Goal: Information Seeking & Learning: Learn about a topic

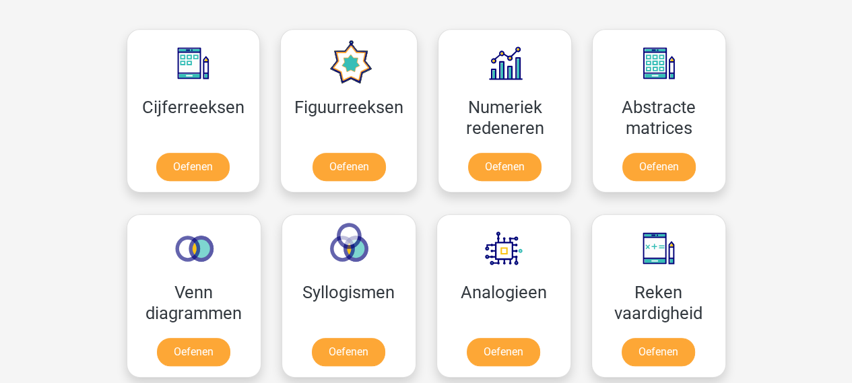
scroll to position [652, 0]
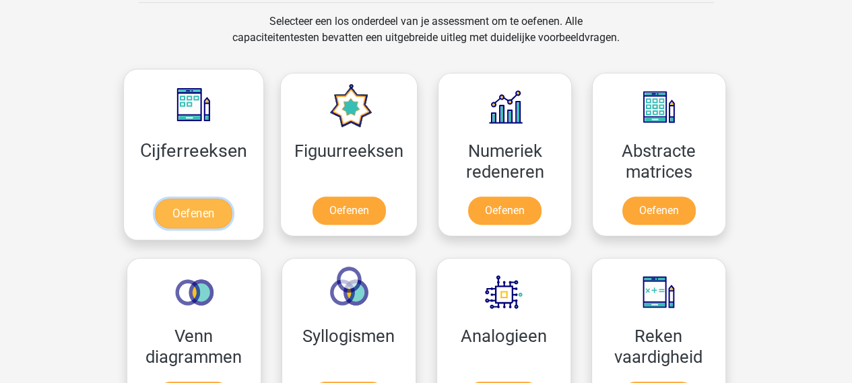
click at [203, 212] on link "Oefenen" at bounding box center [193, 214] width 77 height 30
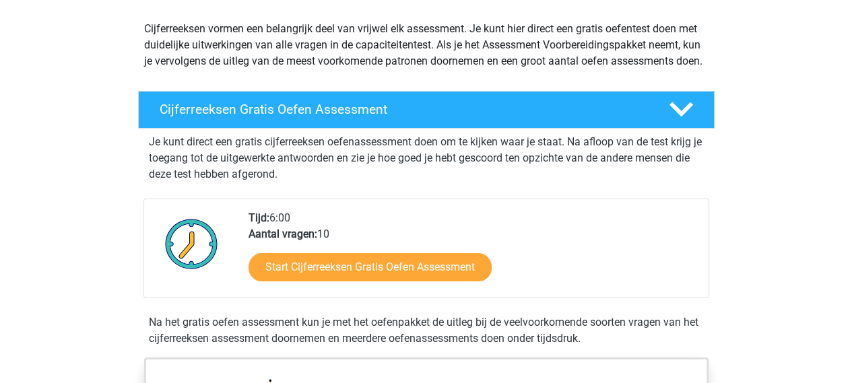
scroll to position [233, 0]
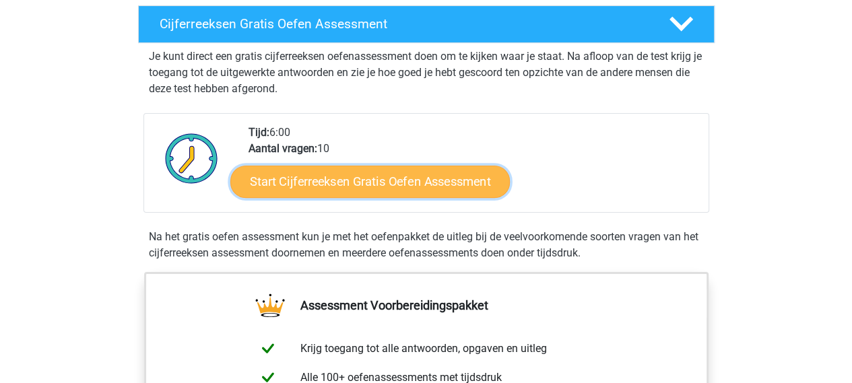
click at [360, 197] on link "Start Cijferreeksen Gratis Oefen Assessment" at bounding box center [370, 181] width 280 height 32
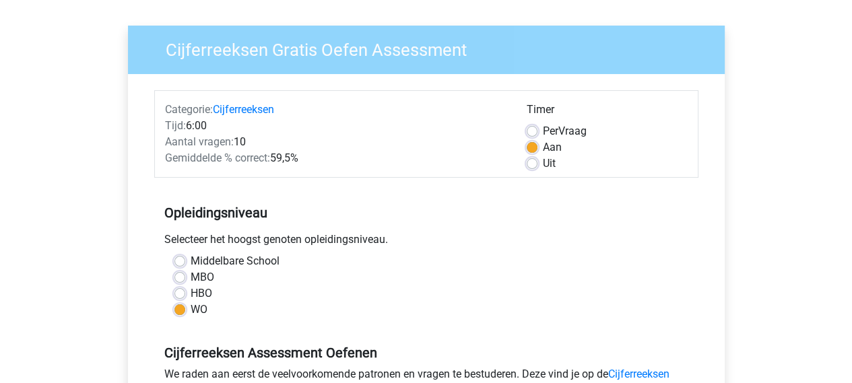
scroll to position [98, 0]
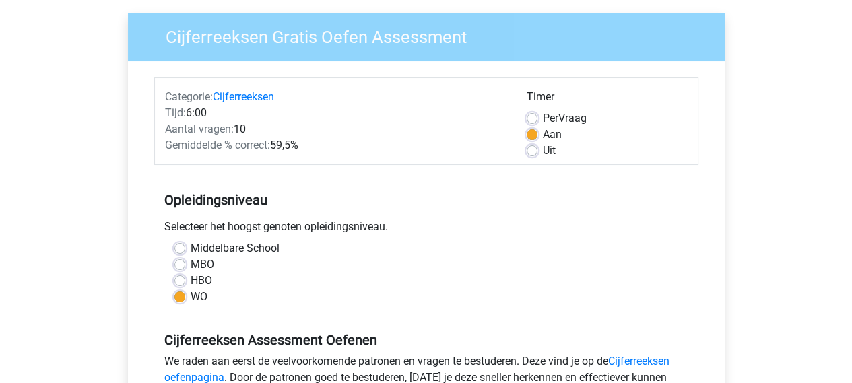
click at [191, 280] on label "HBO" at bounding box center [202, 281] width 22 height 16
click at [181, 280] on input "HBO" at bounding box center [179, 279] width 11 height 13
radio input "true"
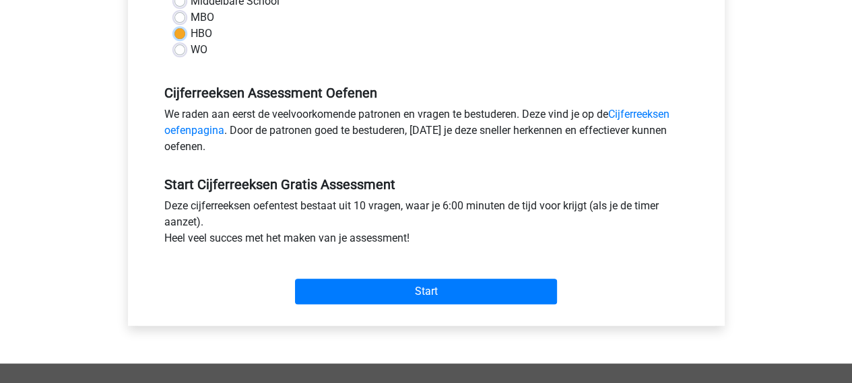
scroll to position [361, 0]
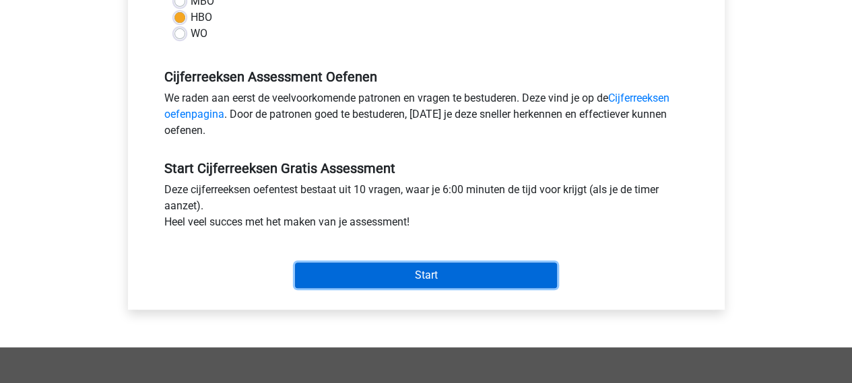
click at [441, 275] on input "Start" at bounding box center [426, 276] width 262 height 26
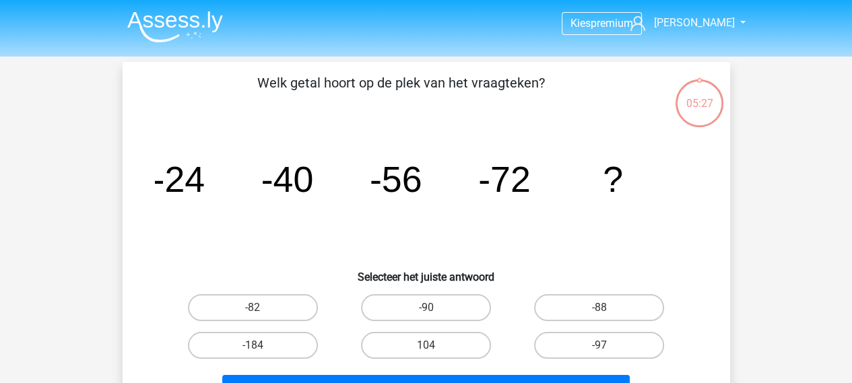
click at [600, 308] on input "-88" at bounding box center [604, 312] width 9 height 9
radio input "true"
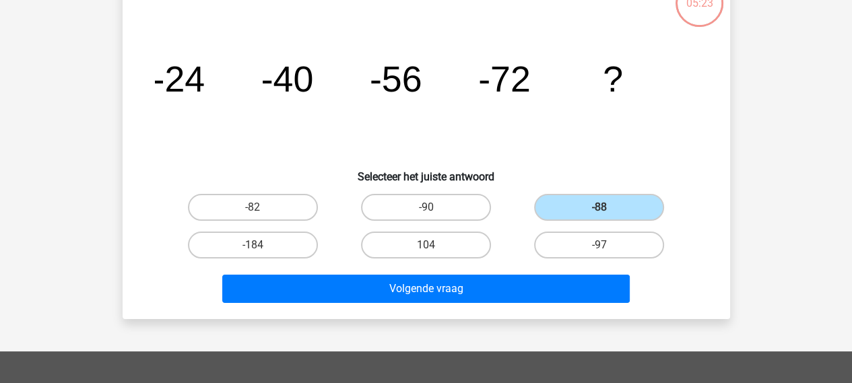
scroll to position [106, 0]
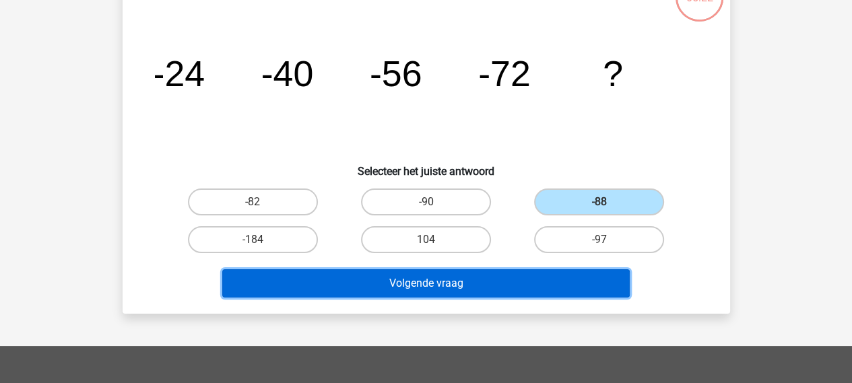
click at [478, 286] on button "Volgende vraag" at bounding box center [426, 283] width 408 height 28
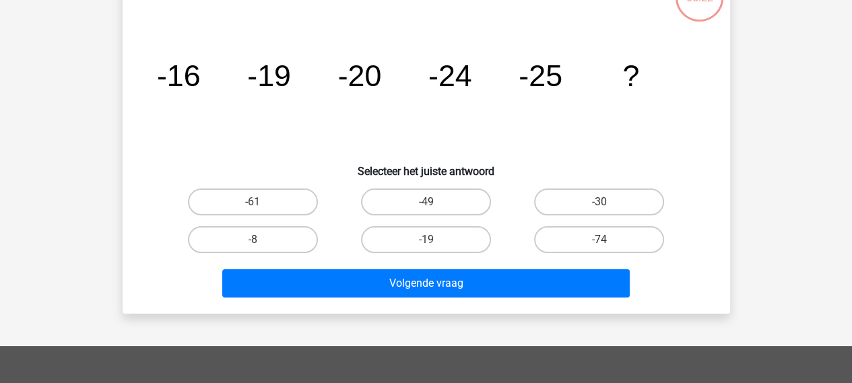
scroll to position [62, 0]
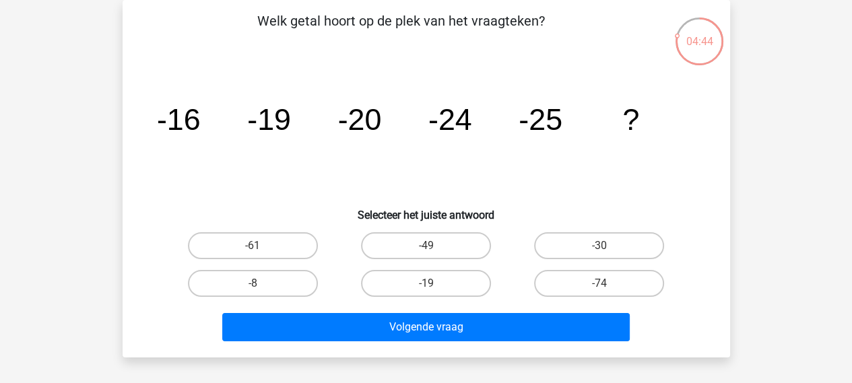
click at [604, 247] on input "-30" at bounding box center [604, 250] width 9 height 9
radio input "true"
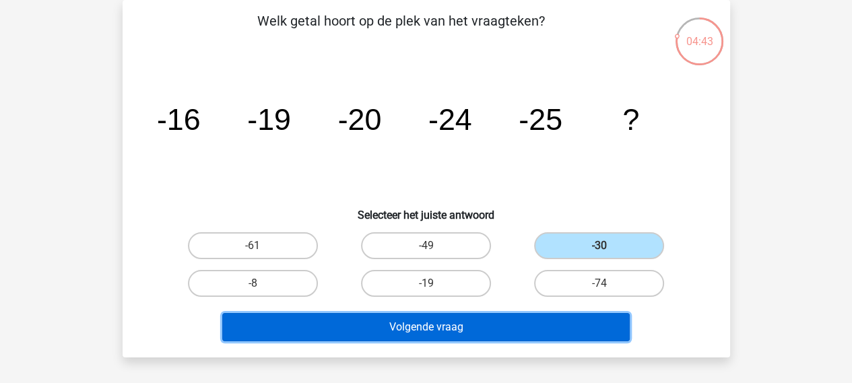
click at [447, 329] on button "Volgende vraag" at bounding box center [426, 327] width 408 height 28
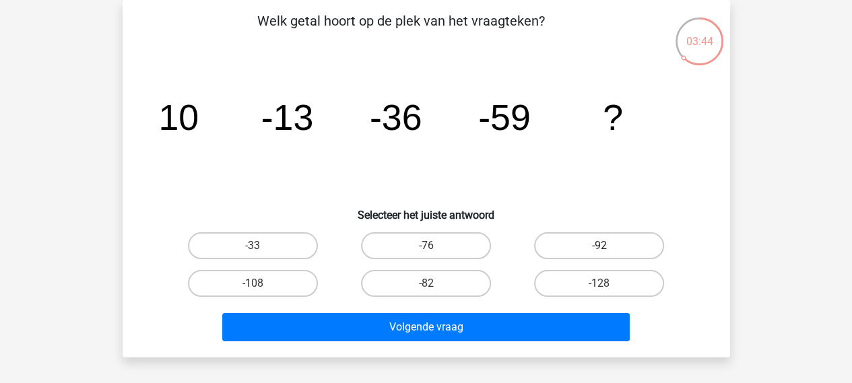
click at [588, 243] on label "-92" at bounding box center [599, 245] width 130 height 27
click at [600, 246] on input "-92" at bounding box center [604, 250] width 9 height 9
radio input "true"
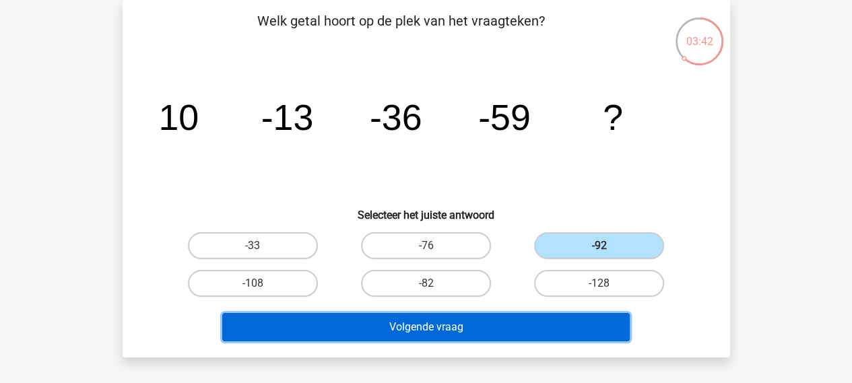
click at [420, 327] on button "Volgende vraag" at bounding box center [426, 327] width 408 height 28
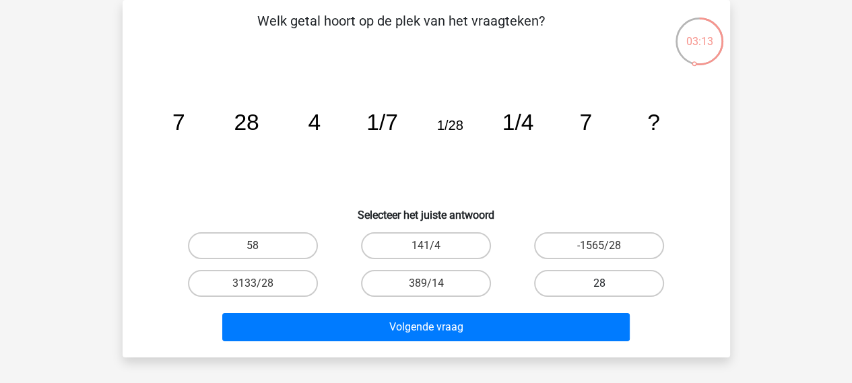
click at [618, 280] on label "28" at bounding box center [599, 283] width 130 height 27
click at [608, 284] on input "28" at bounding box center [604, 288] width 9 height 9
radio input "true"
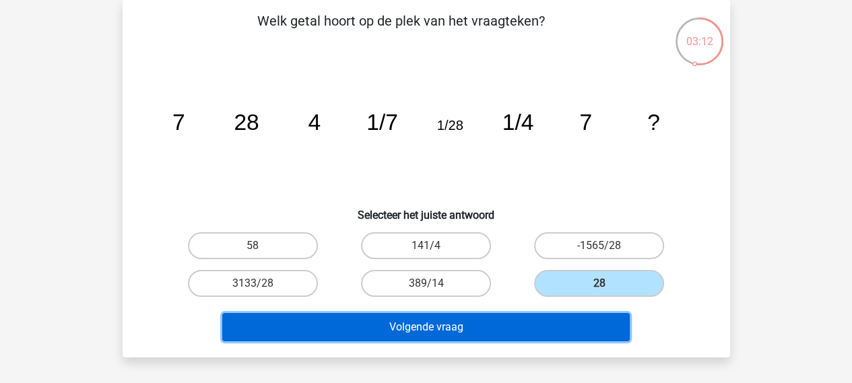
click at [463, 322] on button "Volgende vraag" at bounding box center [426, 327] width 408 height 28
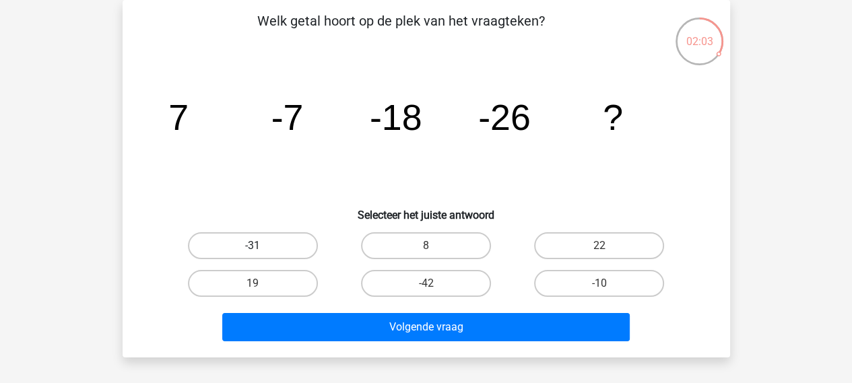
click at [263, 245] on label "-31" at bounding box center [253, 245] width 130 height 27
click at [261, 246] on input "-31" at bounding box center [257, 250] width 9 height 9
radio input "true"
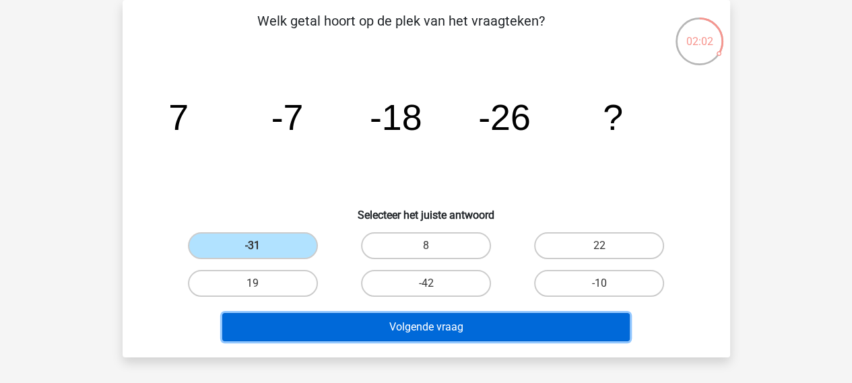
click at [390, 333] on button "Volgende vraag" at bounding box center [426, 327] width 408 height 28
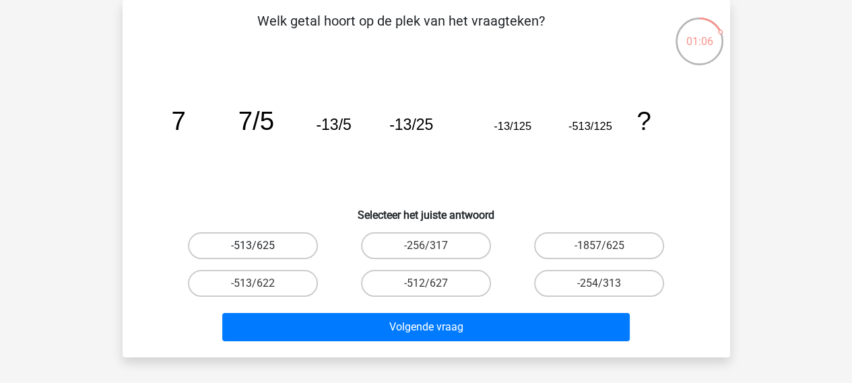
click at [291, 246] on label "-513/625" at bounding box center [253, 245] width 130 height 27
click at [261, 246] on input "-513/625" at bounding box center [257, 250] width 9 height 9
radio input "true"
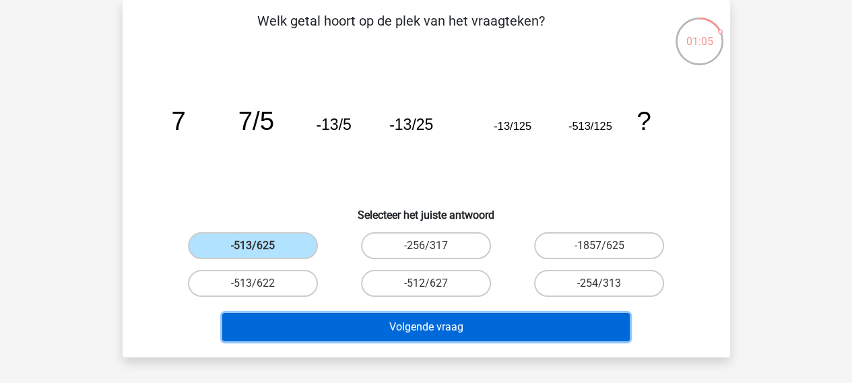
click at [446, 326] on button "Volgende vraag" at bounding box center [426, 327] width 408 height 28
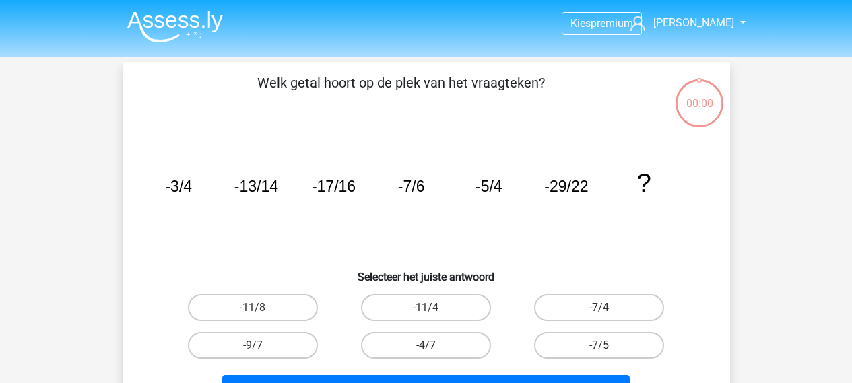
scroll to position [62, 0]
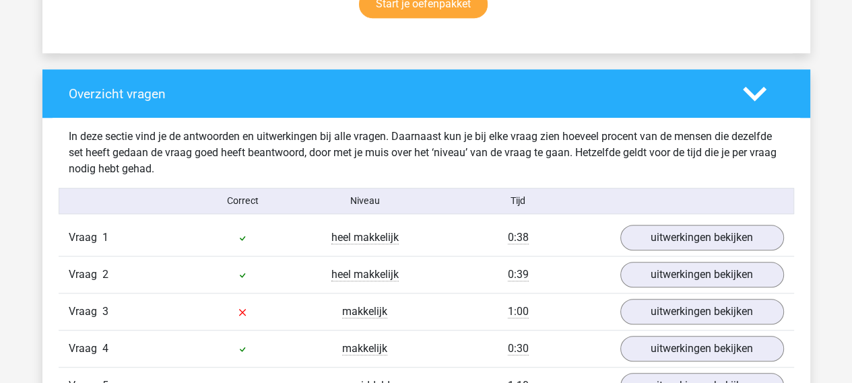
scroll to position [953, 0]
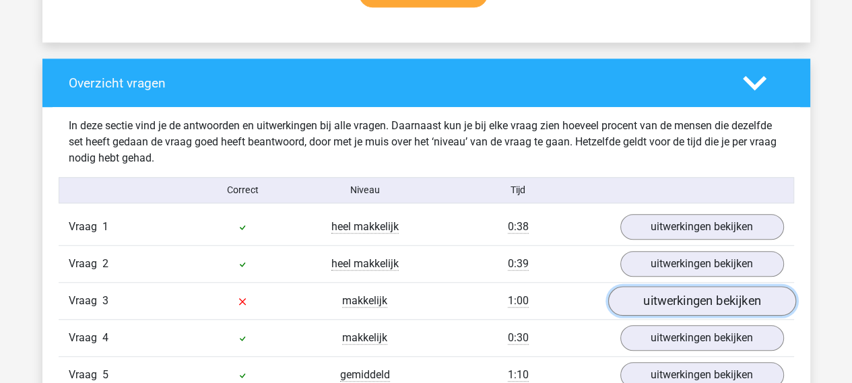
click at [728, 298] on link "uitwerkingen bekijken" at bounding box center [702, 302] width 188 height 30
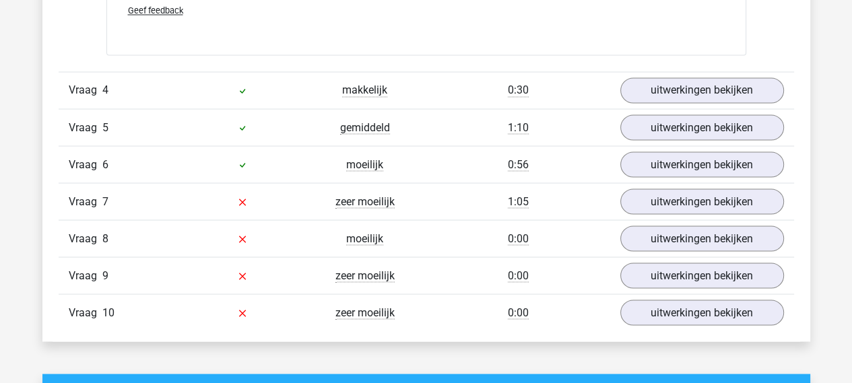
scroll to position [2052, 0]
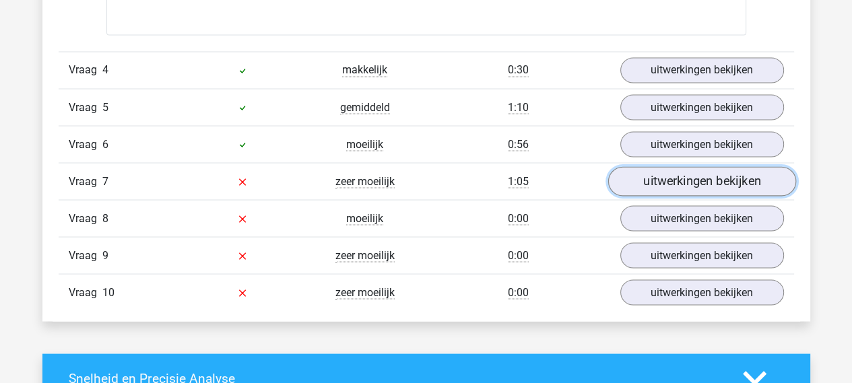
click at [668, 179] on link "uitwerkingen bekijken" at bounding box center [702, 181] width 188 height 30
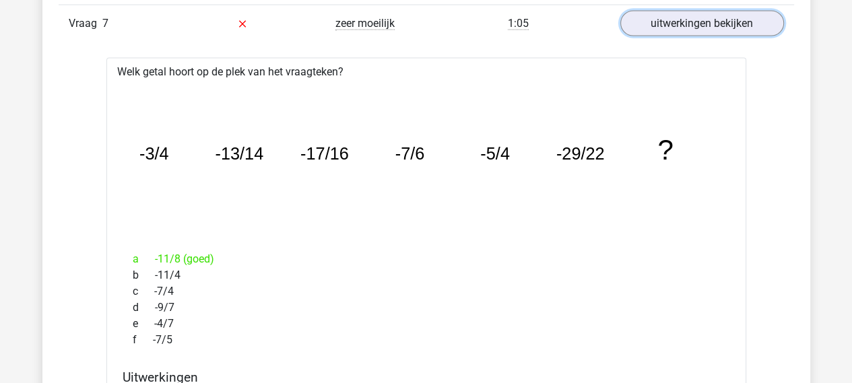
scroll to position [2199, 0]
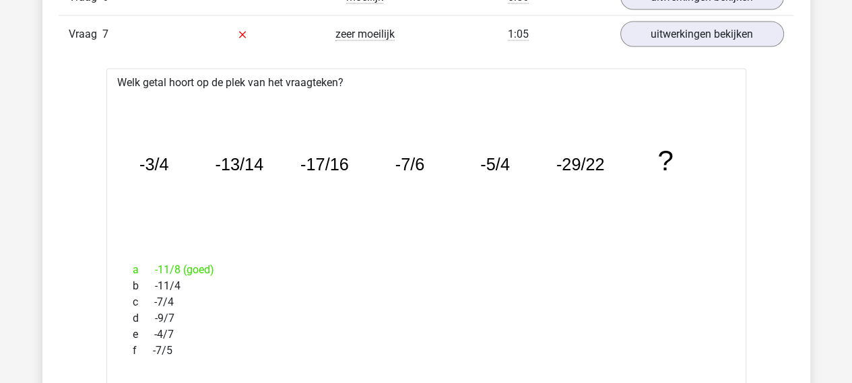
click at [331, 190] on icon "image/svg+xml -3/4 -13/14 -17/16 -7/6 -5/4 -29/22 ?" at bounding box center [426, 171] width 597 height 150
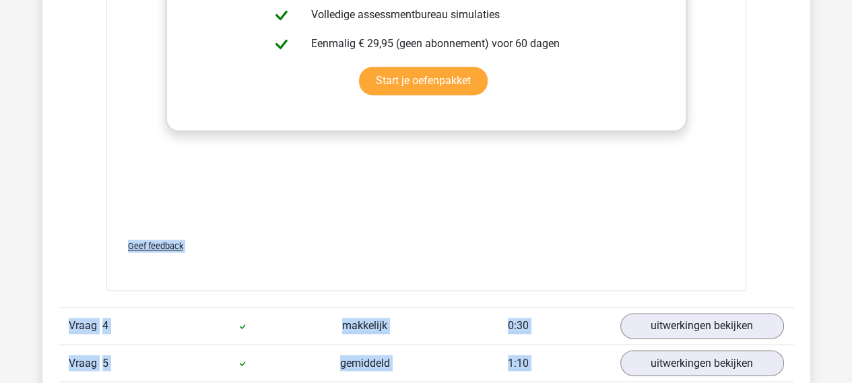
scroll to position [1547, 0]
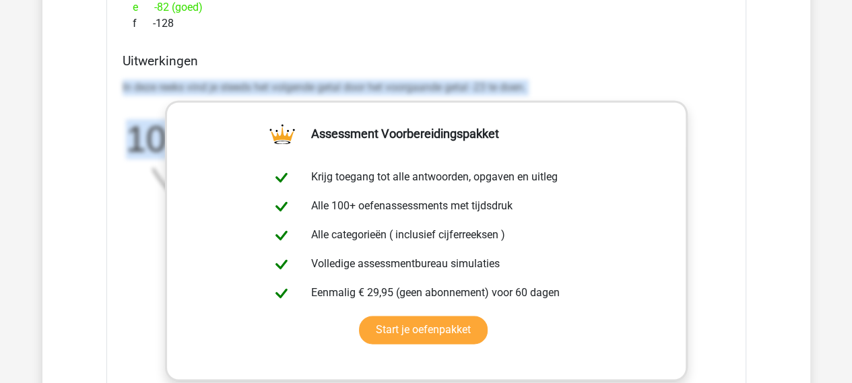
drag, startPoint x: 851, startPoint y: 191, endPoint x: 837, endPoint y: 52, distance: 139.4
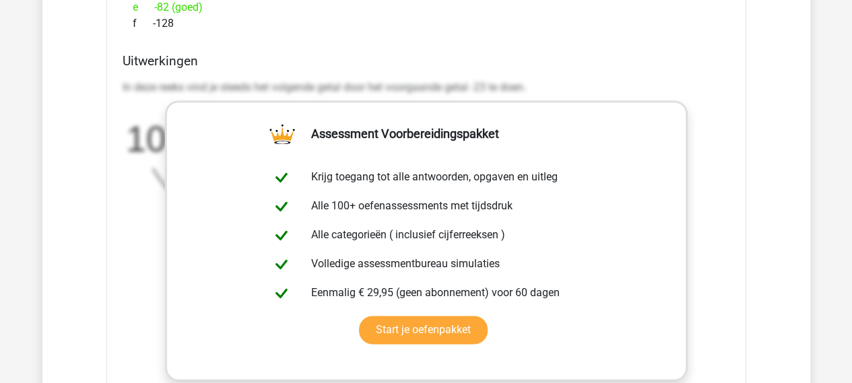
click at [608, 8] on div "e -82 (goed)" at bounding box center [427, 7] width 608 height 16
click at [651, 44] on div "Welk getal hoort op de plek van het vraagteken? image/svg+xml 10 -13 -36 -59 ? …" at bounding box center [426, 140] width 640 height 799
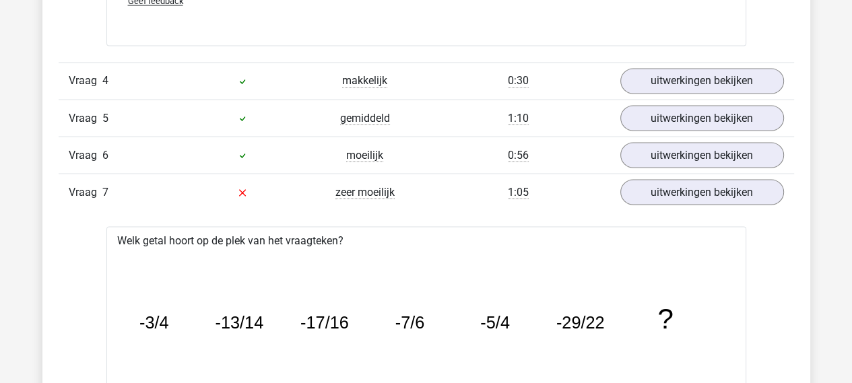
scroll to position [2049, 0]
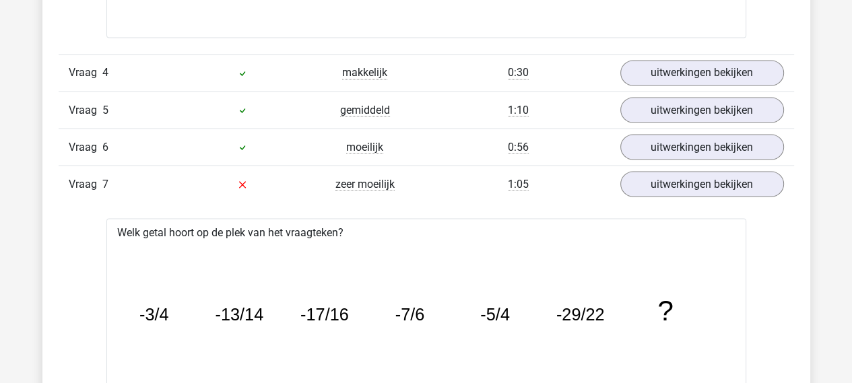
click at [808, 65] on div "Overzicht vragen In deze sectie vind je de antwoorden en uitwerkingen bij alle …" at bounding box center [426, 59] width 768 height 2194
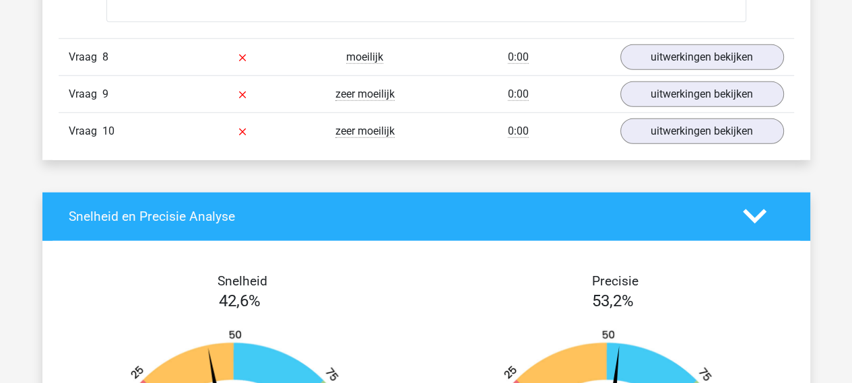
scroll to position [3003, 0]
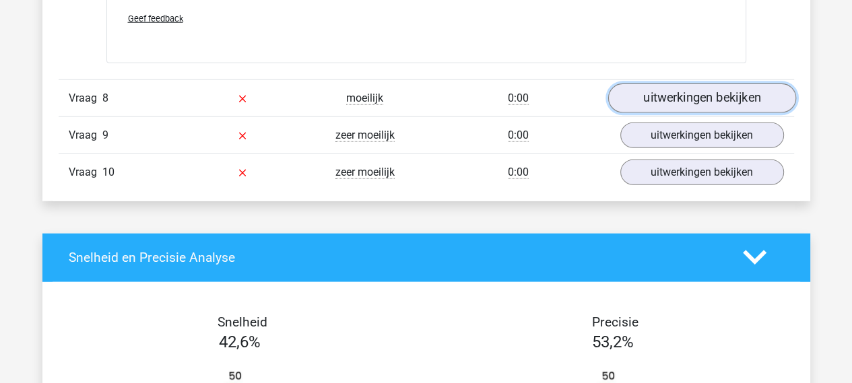
click at [684, 96] on link "uitwerkingen bekijken" at bounding box center [702, 99] width 188 height 30
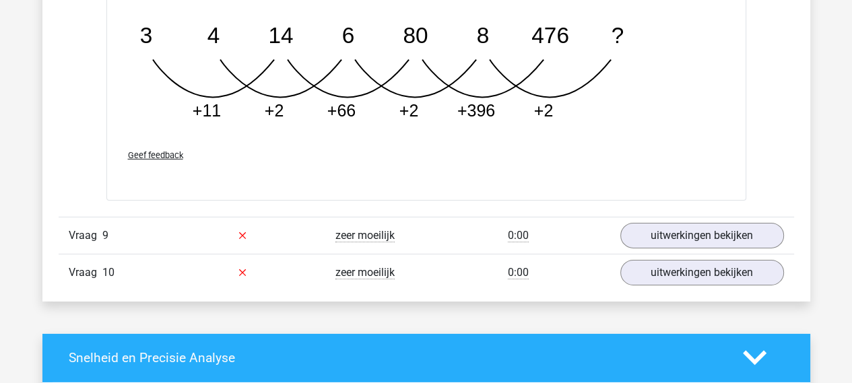
scroll to position [3596, 0]
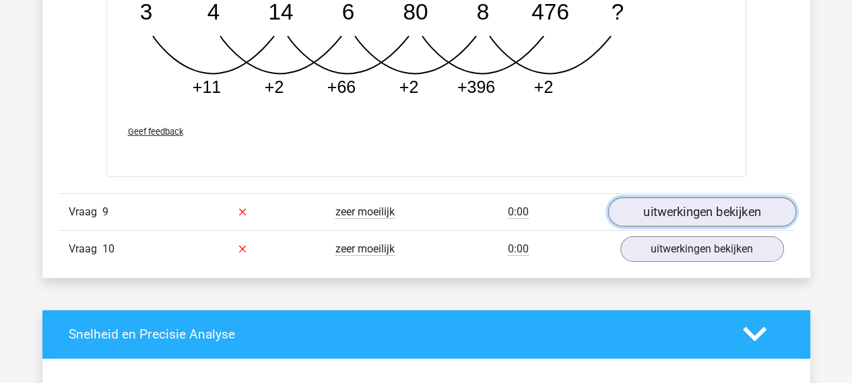
click at [706, 210] on link "uitwerkingen bekijken" at bounding box center [702, 212] width 188 height 30
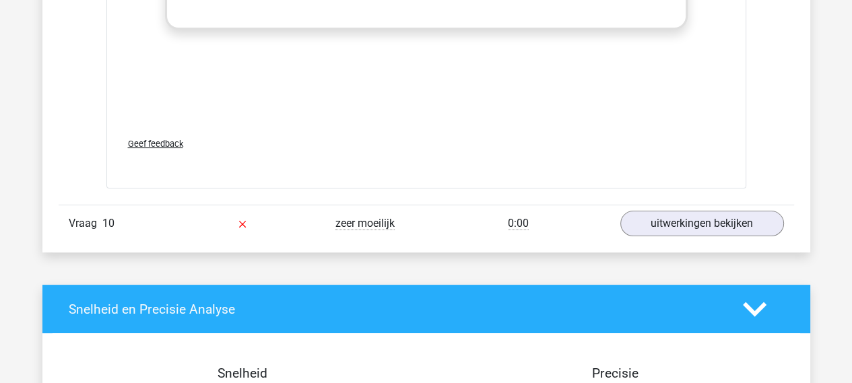
scroll to position [4489, 0]
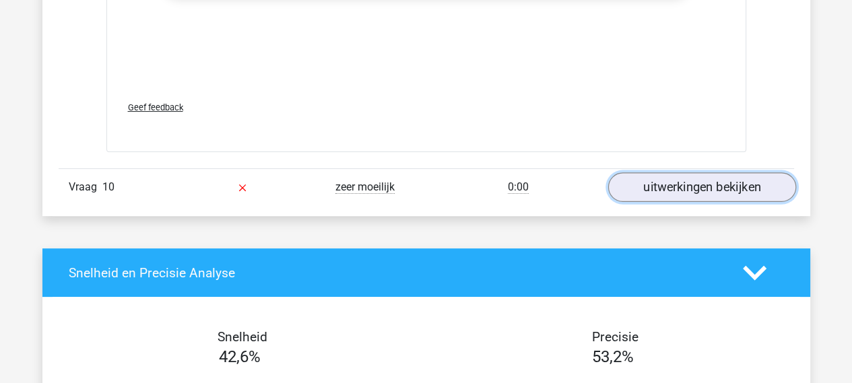
click at [686, 184] on link "uitwerkingen bekijken" at bounding box center [702, 187] width 188 height 30
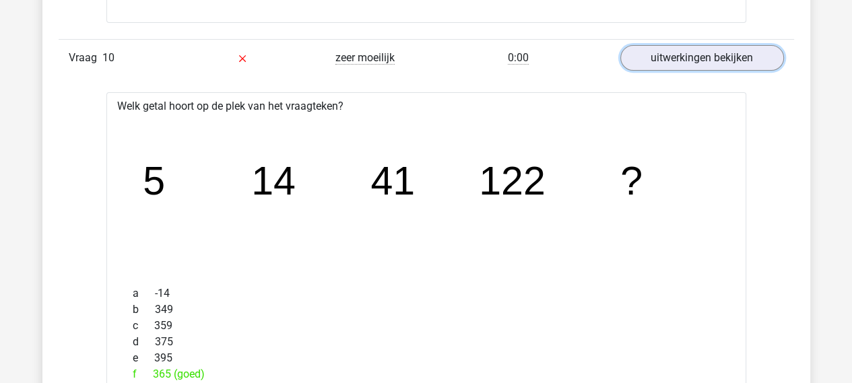
scroll to position [4727, 0]
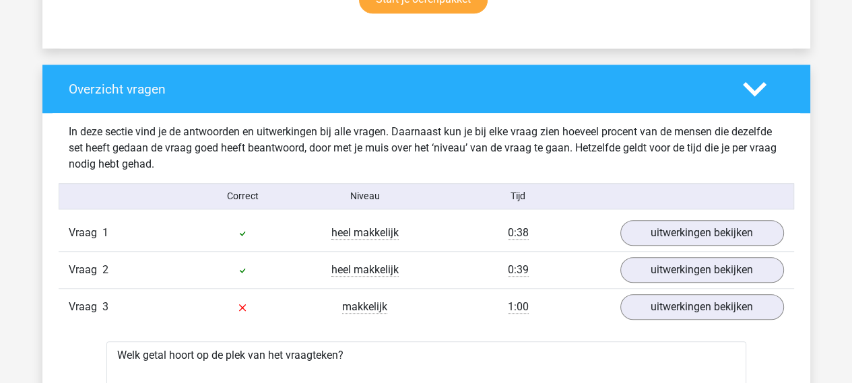
scroll to position [884, 0]
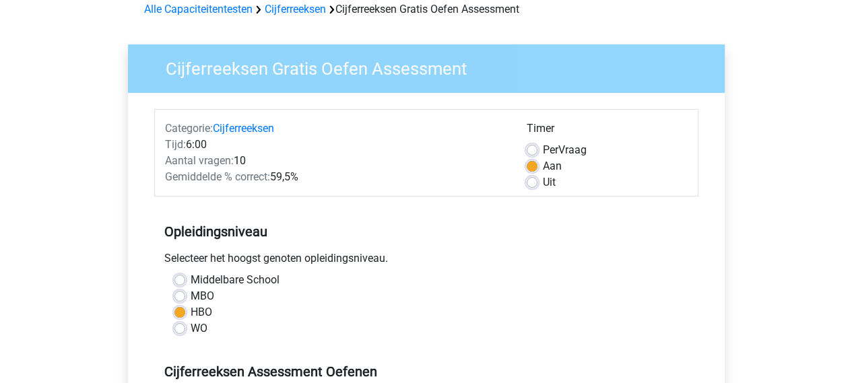
scroll to position [64, 0]
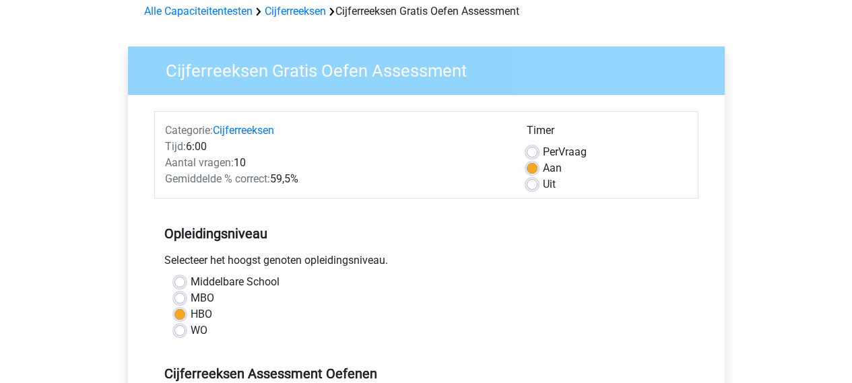
click at [543, 183] on label "Uit" at bounding box center [549, 185] width 13 height 16
click at [527, 183] on input "Uit" at bounding box center [532, 183] width 11 height 13
radio input "true"
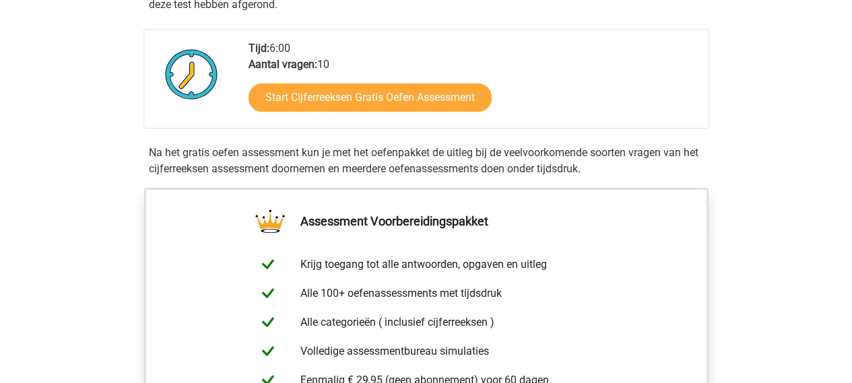
scroll to position [284, 0]
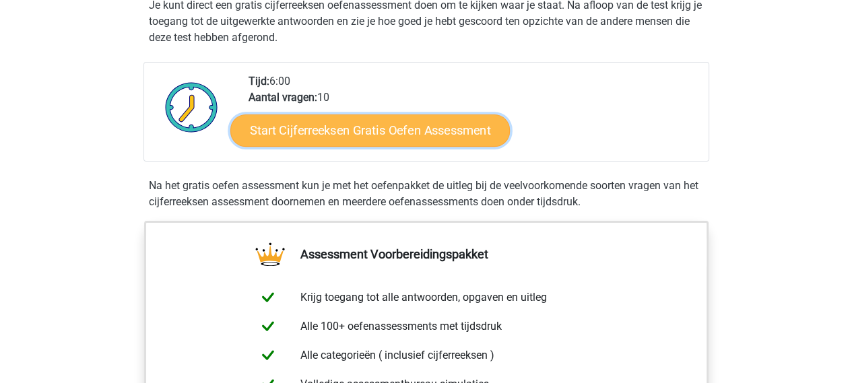
click at [411, 146] on link "Start Cijferreeksen Gratis Oefen Assessment" at bounding box center [370, 130] width 280 height 32
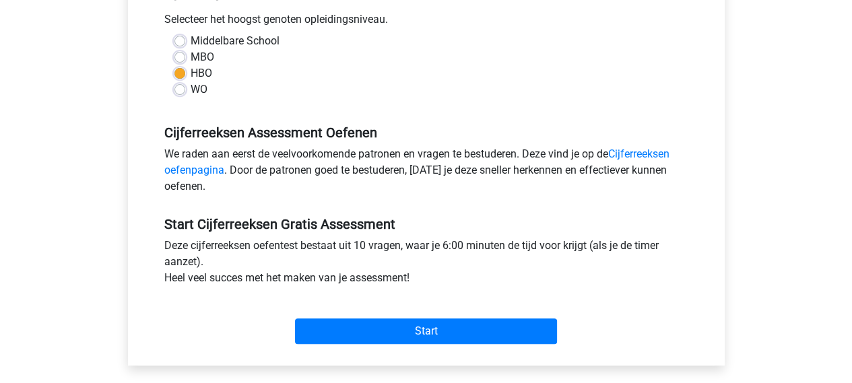
scroll to position [346, 0]
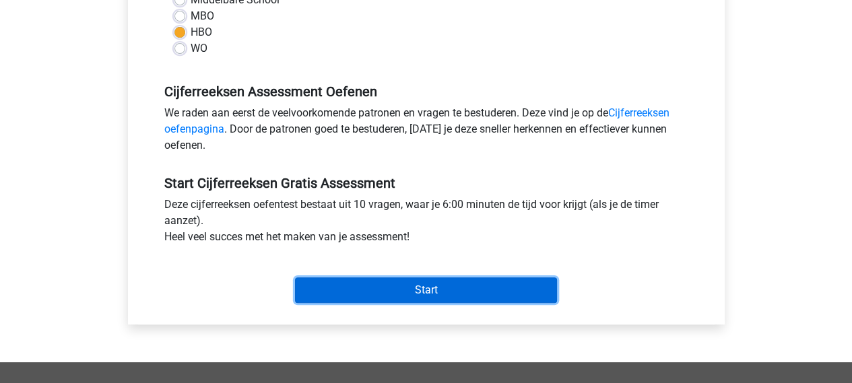
click at [457, 291] on input "Start" at bounding box center [426, 291] width 262 height 26
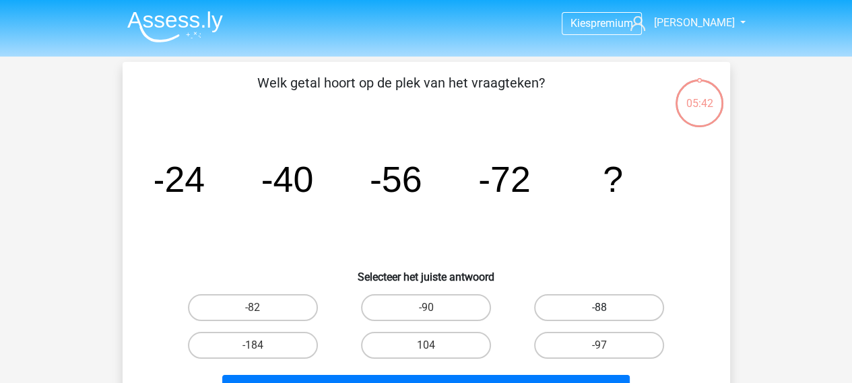
click at [619, 315] on label "-88" at bounding box center [599, 307] width 130 height 27
click at [608, 315] on input "-88" at bounding box center [604, 312] width 9 height 9
radio input "true"
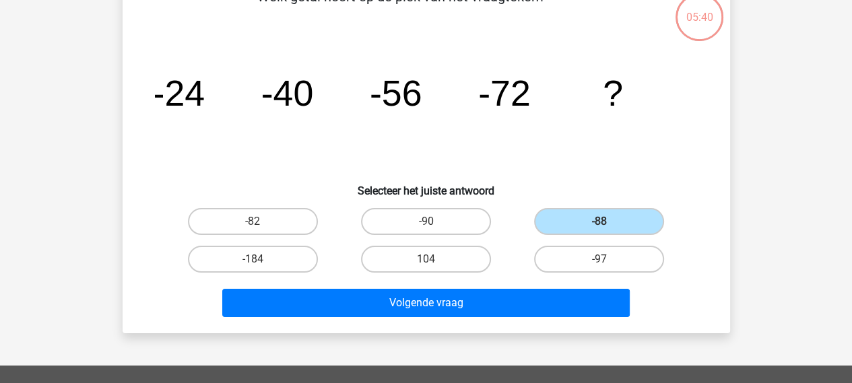
scroll to position [112, 0]
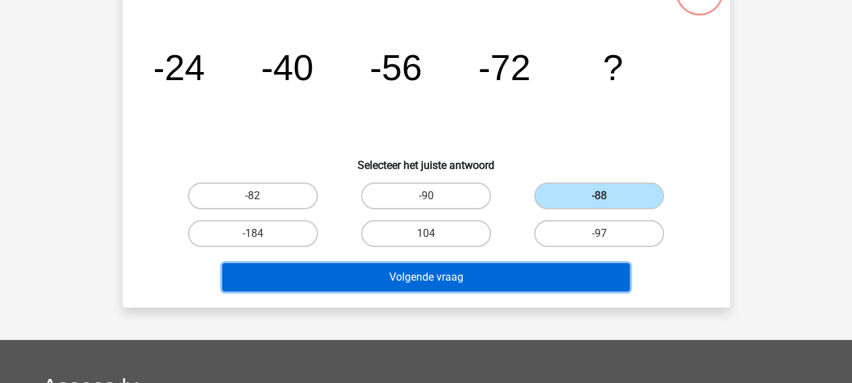
click at [438, 280] on button "Volgende vraag" at bounding box center [426, 277] width 408 height 28
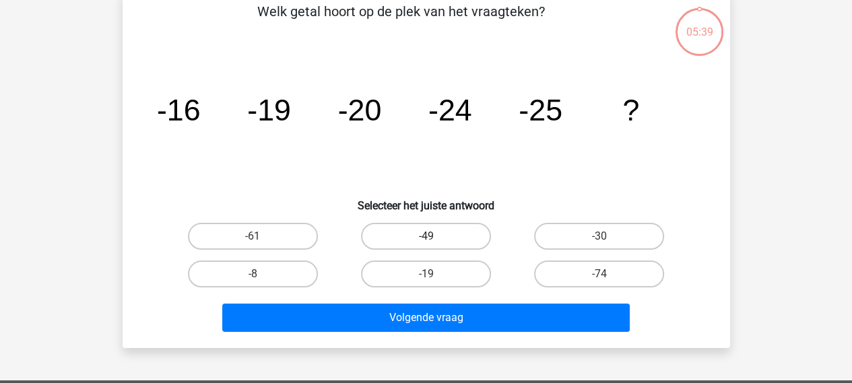
scroll to position [62, 0]
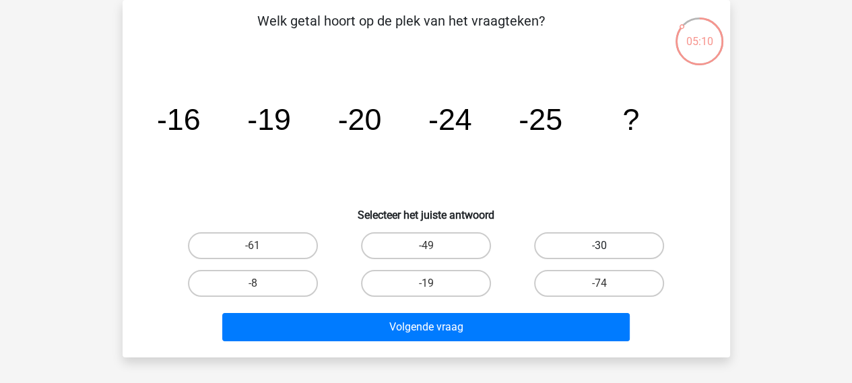
click at [589, 236] on label "-30" at bounding box center [599, 245] width 130 height 27
click at [600, 246] on input "-30" at bounding box center [604, 250] width 9 height 9
radio input "true"
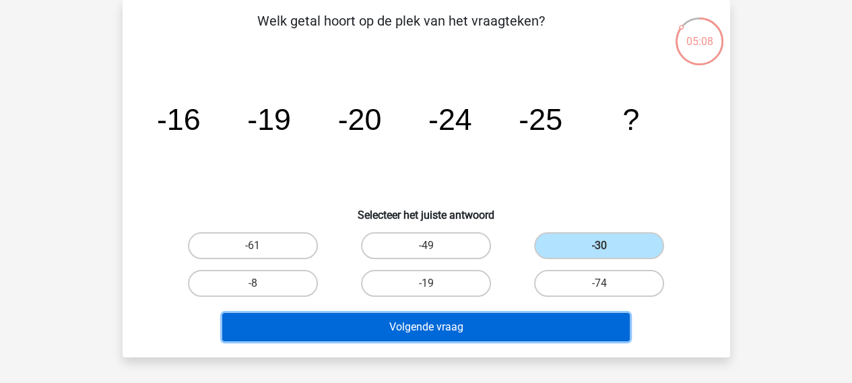
click at [456, 331] on button "Volgende vraag" at bounding box center [426, 327] width 408 height 28
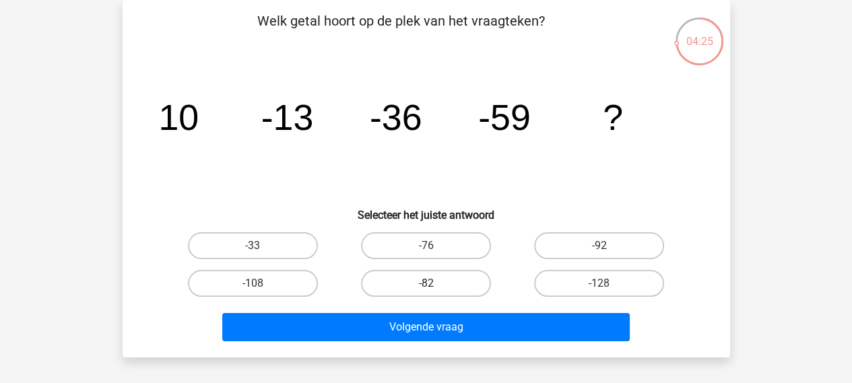
click at [437, 281] on label "-82" at bounding box center [426, 283] width 130 height 27
click at [435, 284] on input "-82" at bounding box center [430, 288] width 9 height 9
radio input "true"
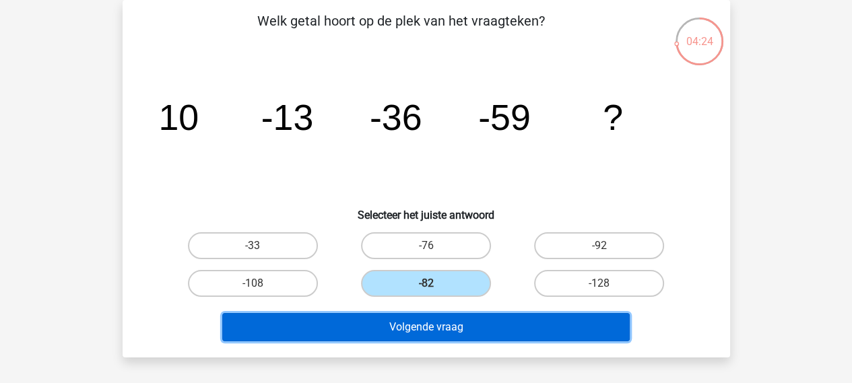
click at [436, 329] on button "Volgende vraag" at bounding box center [426, 327] width 408 height 28
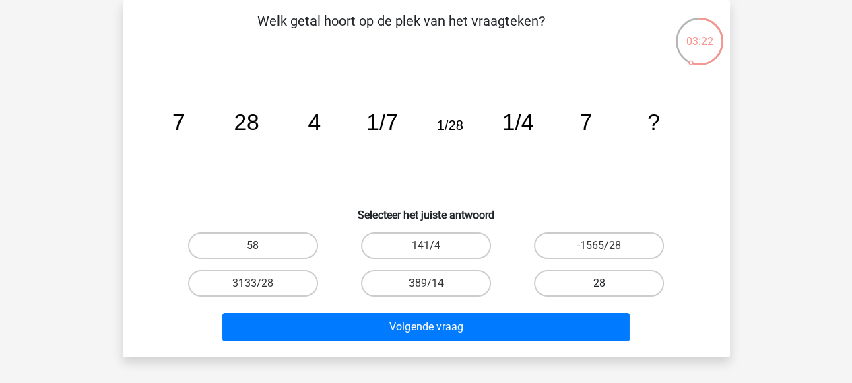
click at [629, 277] on label "28" at bounding box center [599, 283] width 130 height 27
click at [608, 284] on input "28" at bounding box center [604, 288] width 9 height 9
radio input "true"
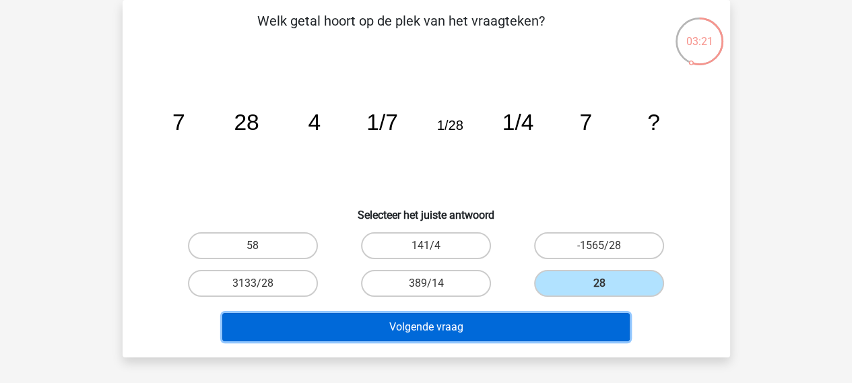
click at [488, 328] on button "Volgende vraag" at bounding box center [426, 327] width 408 height 28
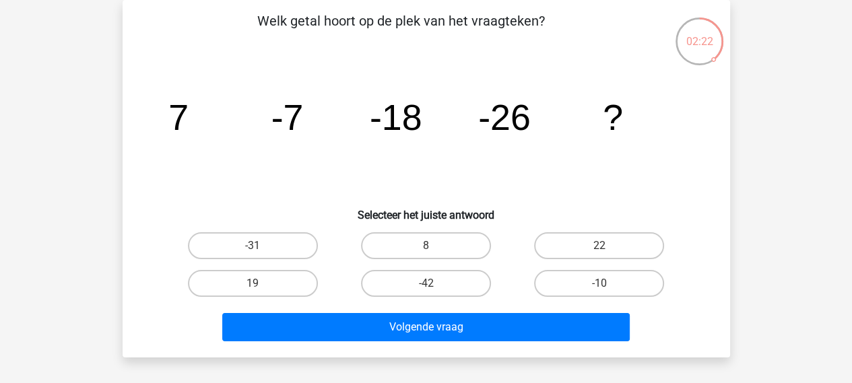
click at [256, 249] on input "-31" at bounding box center [257, 250] width 9 height 9
radio input "true"
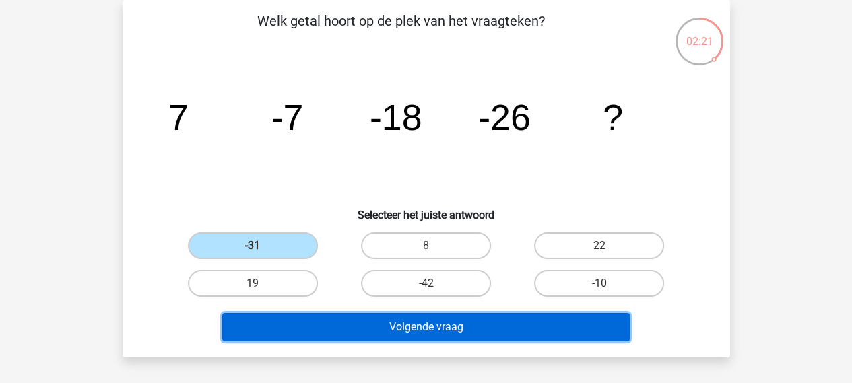
click at [409, 327] on button "Volgende vraag" at bounding box center [426, 327] width 408 height 28
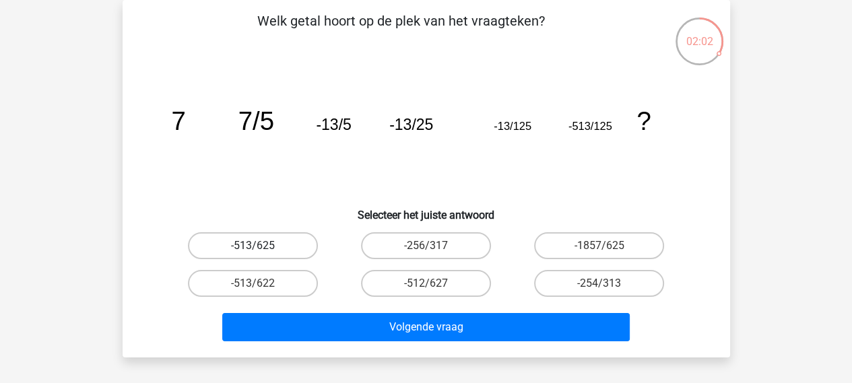
click at [276, 238] on label "-513/625" at bounding box center [253, 245] width 130 height 27
click at [261, 246] on input "-513/625" at bounding box center [257, 250] width 9 height 9
radio input "true"
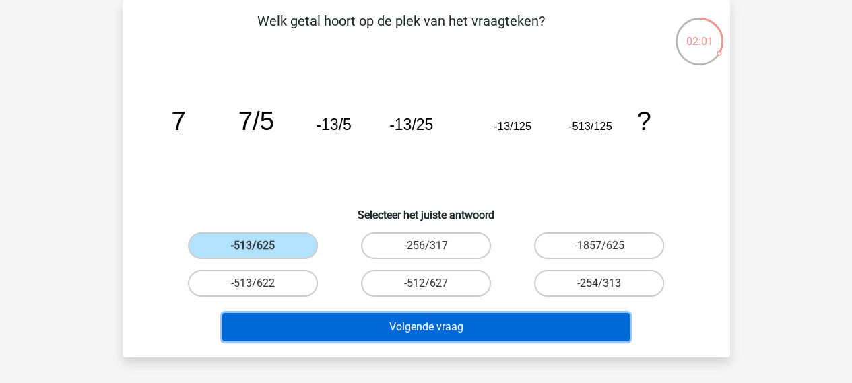
click at [433, 335] on button "Volgende vraag" at bounding box center [426, 327] width 408 height 28
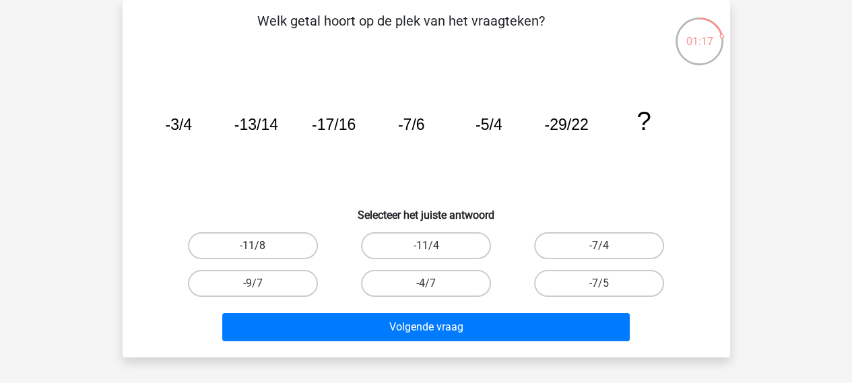
click at [272, 234] on label "-11/8" at bounding box center [253, 245] width 130 height 27
click at [261, 246] on input "-11/8" at bounding box center [257, 250] width 9 height 9
radio input "true"
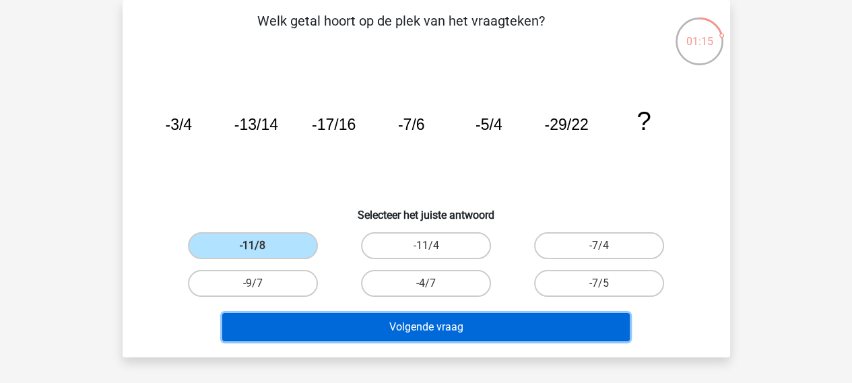
click at [411, 327] on button "Volgende vraag" at bounding box center [426, 327] width 408 height 28
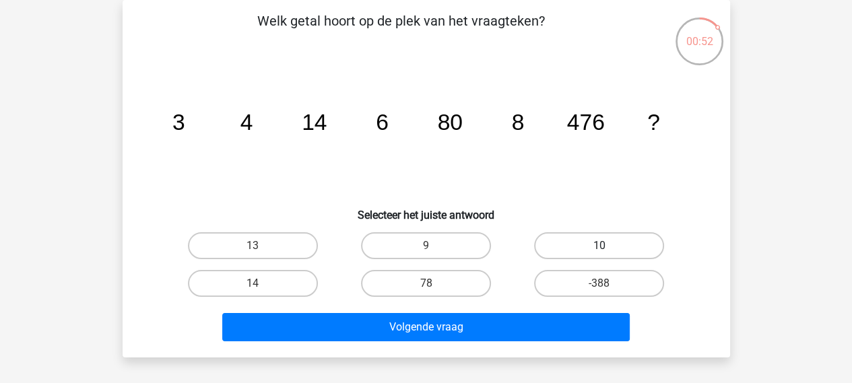
click at [592, 241] on label "10" at bounding box center [599, 245] width 130 height 27
click at [600, 246] on input "10" at bounding box center [604, 250] width 9 height 9
radio input "true"
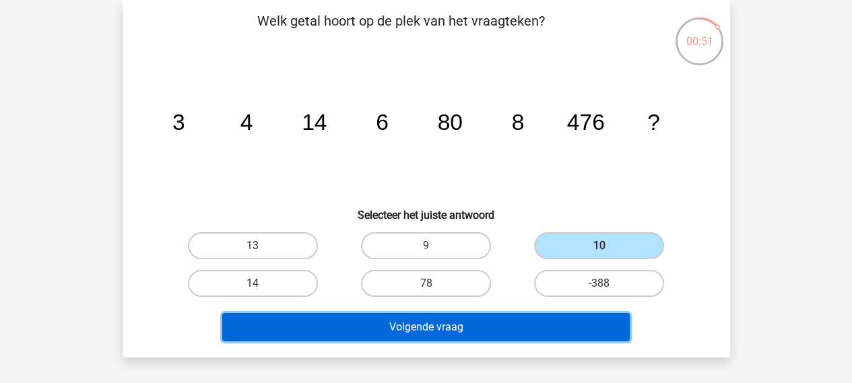
click at [476, 329] on button "Volgende vraag" at bounding box center [426, 327] width 408 height 28
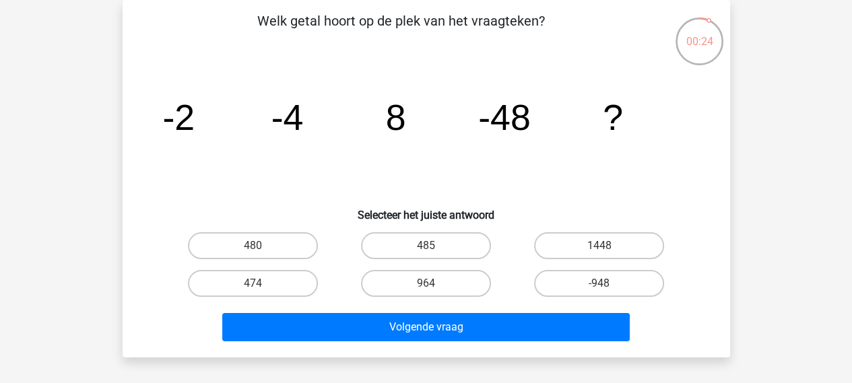
click at [257, 247] on input "480" at bounding box center [257, 250] width 9 height 9
radio input "true"
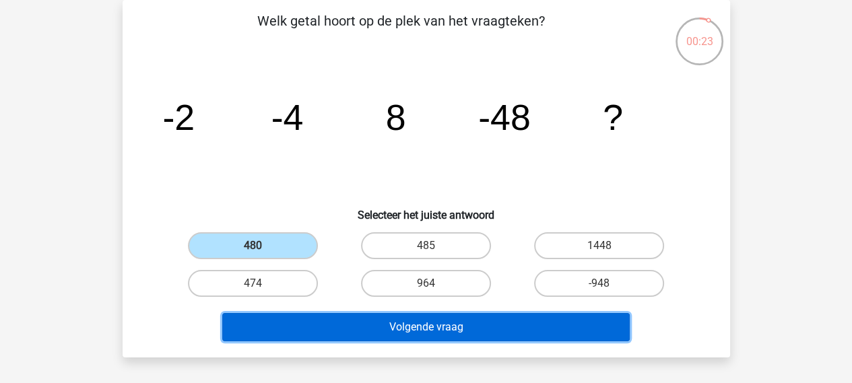
click at [410, 330] on button "Volgende vraag" at bounding box center [426, 327] width 408 height 28
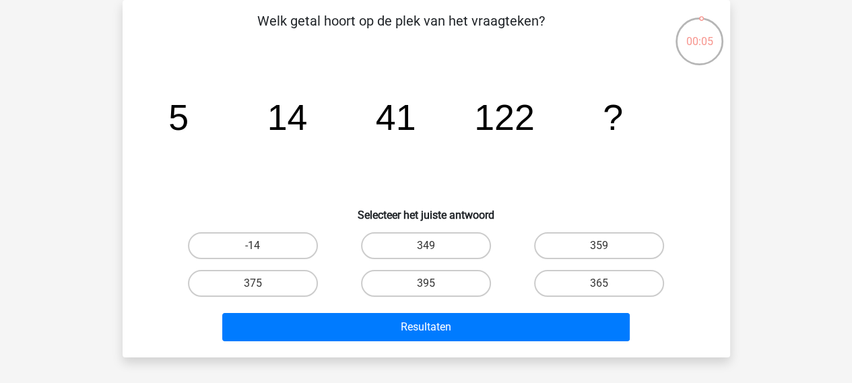
click at [604, 286] on input "365" at bounding box center [604, 288] width 9 height 9
radio input "true"
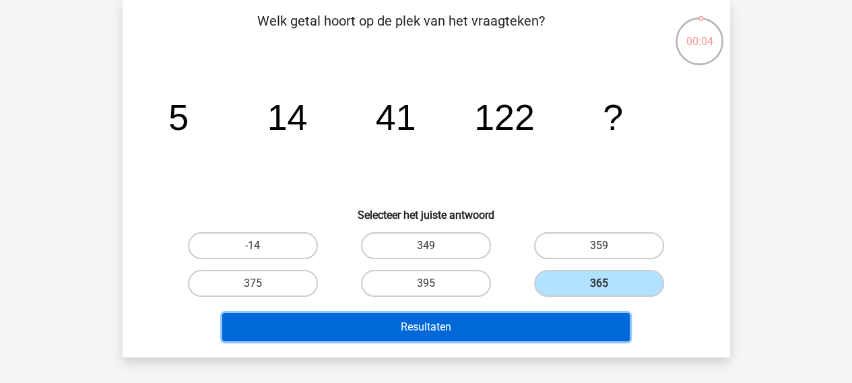
click at [450, 324] on button "Resultaten" at bounding box center [426, 327] width 408 height 28
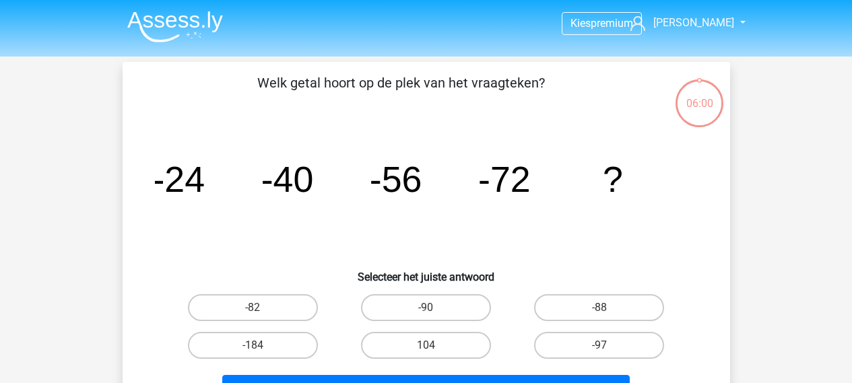
scroll to position [62, 0]
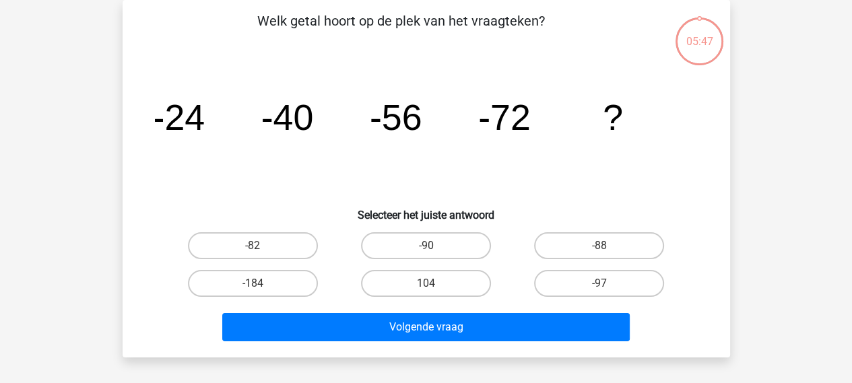
click at [604, 246] on input "-88" at bounding box center [604, 250] width 9 height 9
radio input "true"
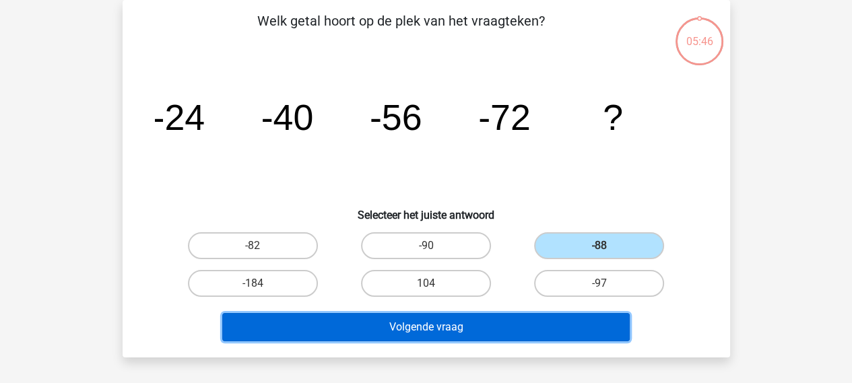
click at [504, 328] on button "Volgende vraag" at bounding box center [426, 327] width 408 height 28
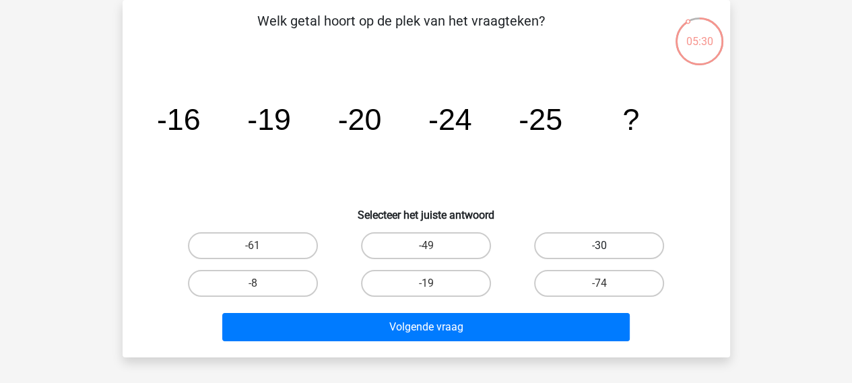
click at [588, 245] on label "-30" at bounding box center [599, 245] width 130 height 27
click at [600, 246] on input "-30" at bounding box center [604, 250] width 9 height 9
radio input "true"
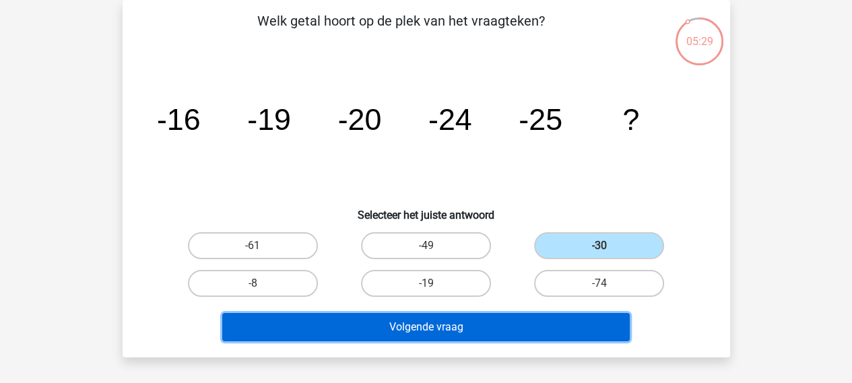
click at [502, 335] on button "Volgende vraag" at bounding box center [426, 327] width 408 height 28
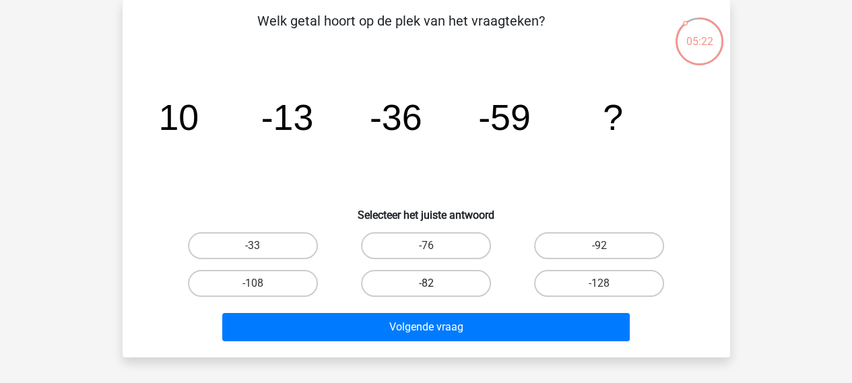
click at [447, 284] on label "-82" at bounding box center [426, 283] width 130 height 27
click at [435, 284] on input "-82" at bounding box center [430, 288] width 9 height 9
radio input "true"
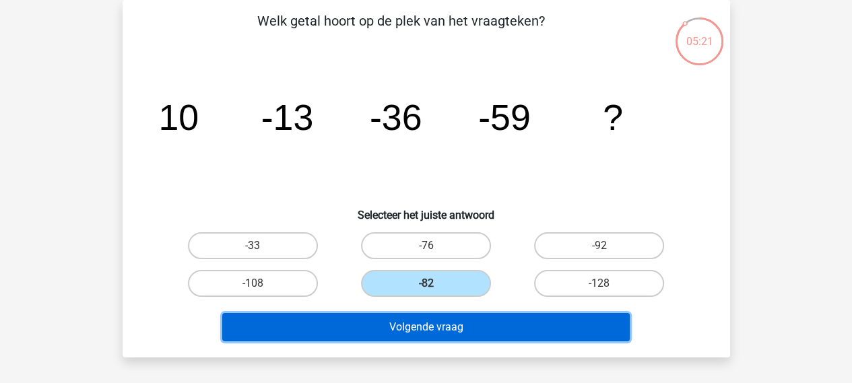
click at [441, 328] on button "Volgende vraag" at bounding box center [426, 327] width 408 height 28
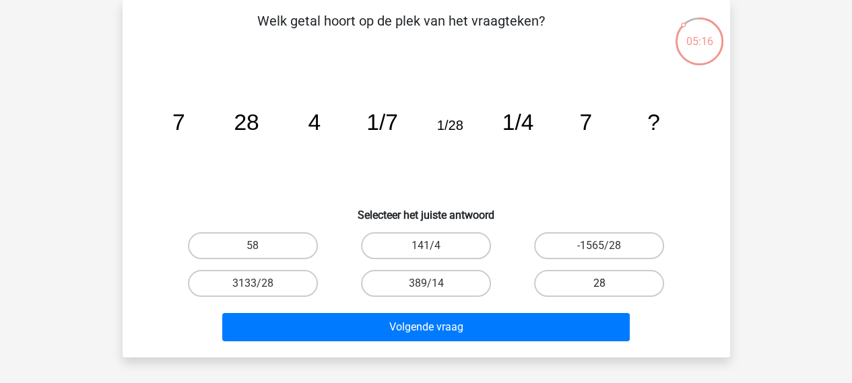
click at [593, 288] on label "28" at bounding box center [599, 283] width 130 height 27
click at [600, 288] on input "28" at bounding box center [604, 288] width 9 height 9
radio input "true"
click at [411, 356] on div "Welk getal hoort op de plek van het vraagteken? image/svg+xml 7 28 4 1/7 1/28 1…" at bounding box center [427, 179] width 608 height 358
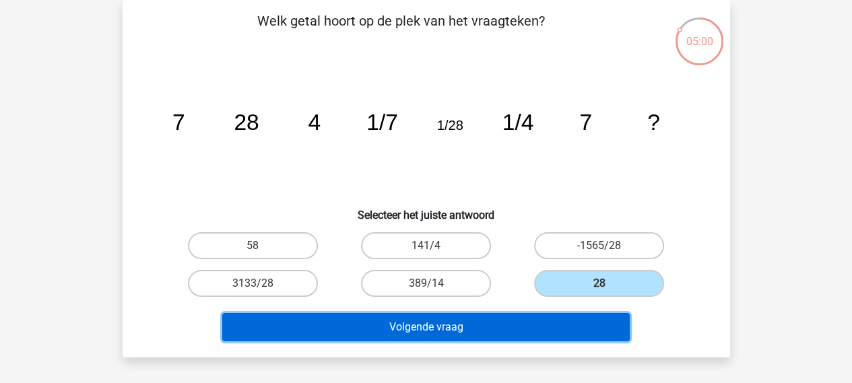
click at [422, 331] on button "Volgende vraag" at bounding box center [426, 327] width 408 height 28
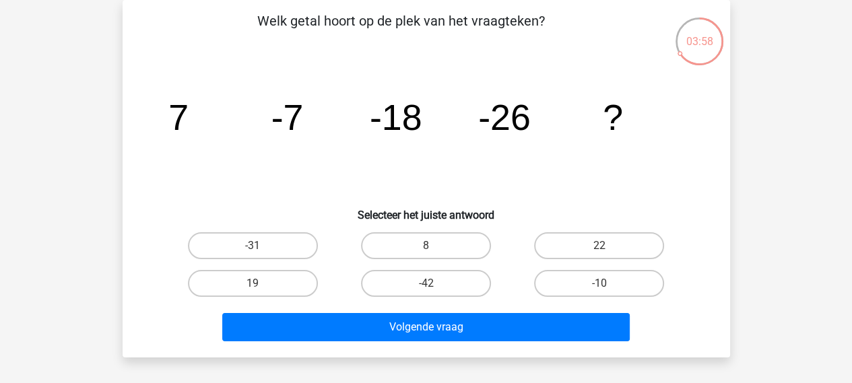
click at [426, 249] on input "8" at bounding box center [430, 250] width 9 height 9
radio input "true"
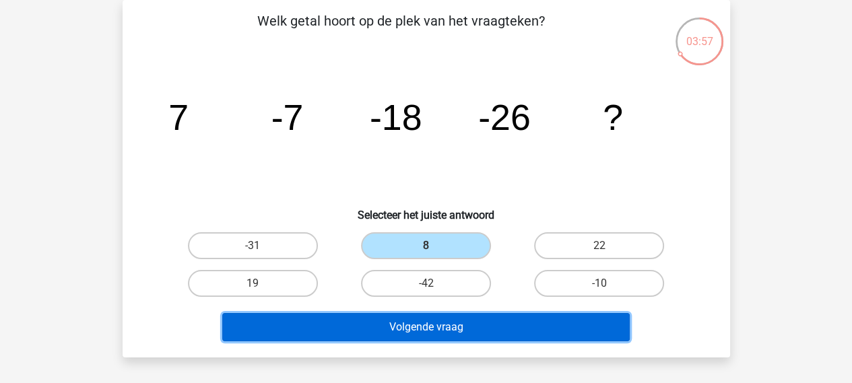
click at [450, 323] on button "Volgende vraag" at bounding box center [426, 327] width 408 height 28
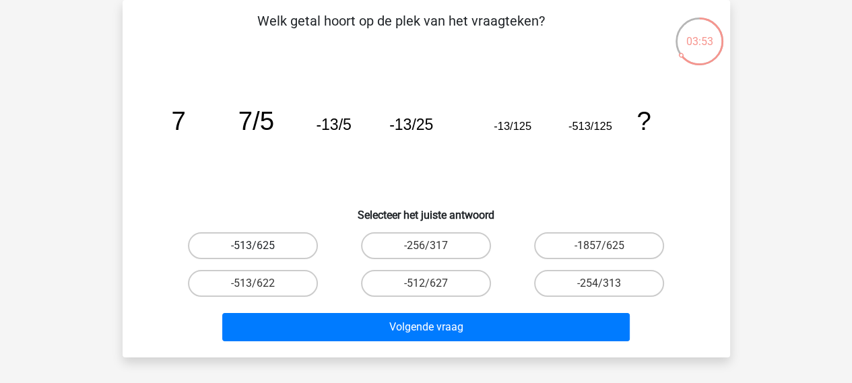
click at [227, 245] on label "-513/625" at bounding box center [253, 245] width 130 height 27
click at [253, 246] on input "-513/625" at bounding box center [257, 250] width 9 height 9
radio input "true"
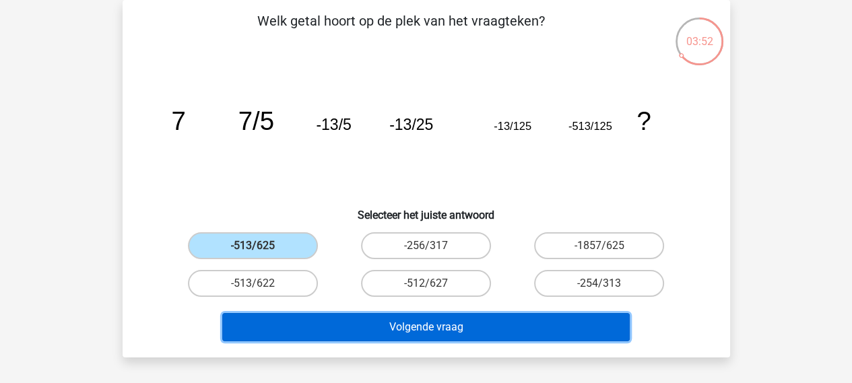
click at [340, 325] on button "Volgende vraag" at bounding box center [426, 327] width 408 height 28
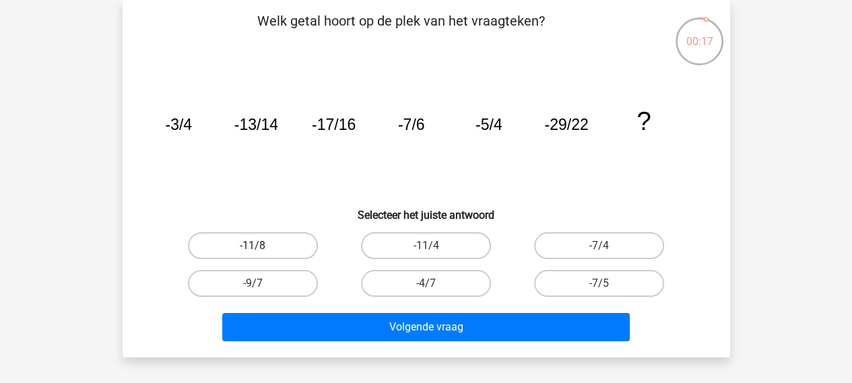
click at [238, 238] on label "-11/8" at bounding box center [253, 245] width 130 height 27
click at [253, 246] on input "-11/8" at bounding box center [257, 250] width 9 height 9
radio input "true"
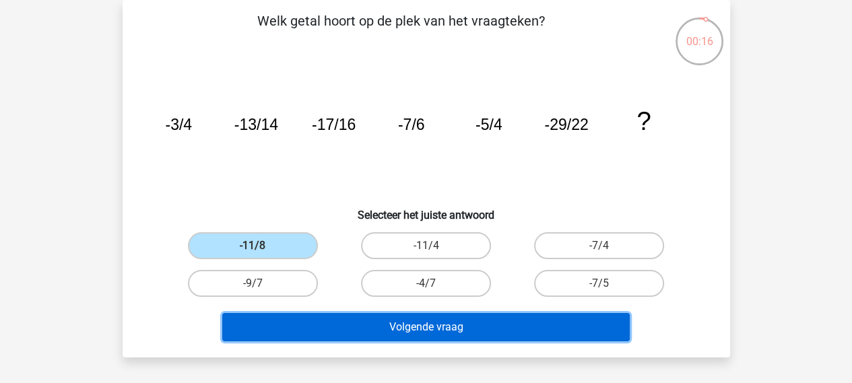
click at [400, 326] on button "Volgende vraag" at bounding box center [426, 327] width 408 height 28
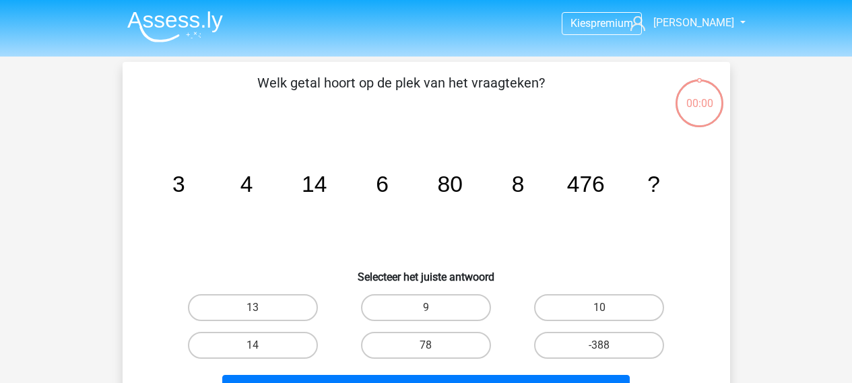
scroll to position [62, 0]
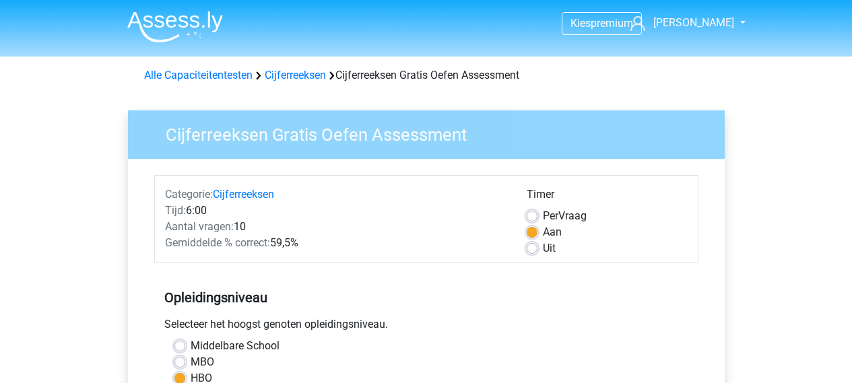
scroll to position [346, 0]
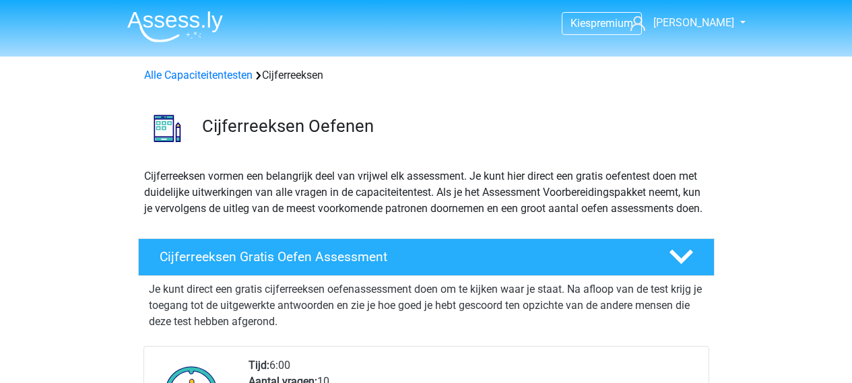
scroll to position [284, 0]
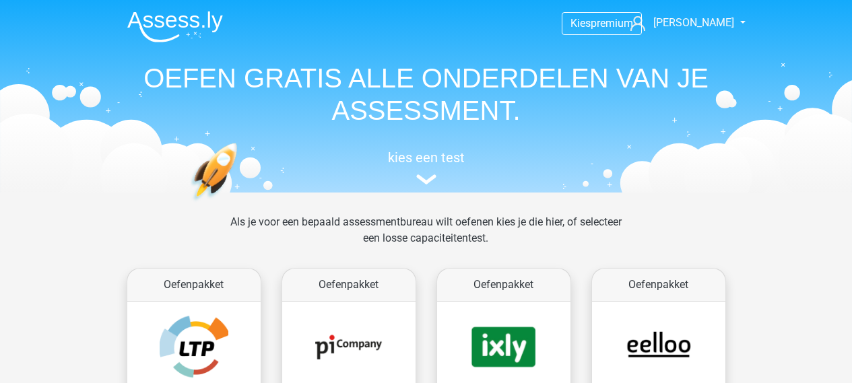
scroll to position [652, 0]
